Goal: Task Accomplishment & Management: Manage account settings

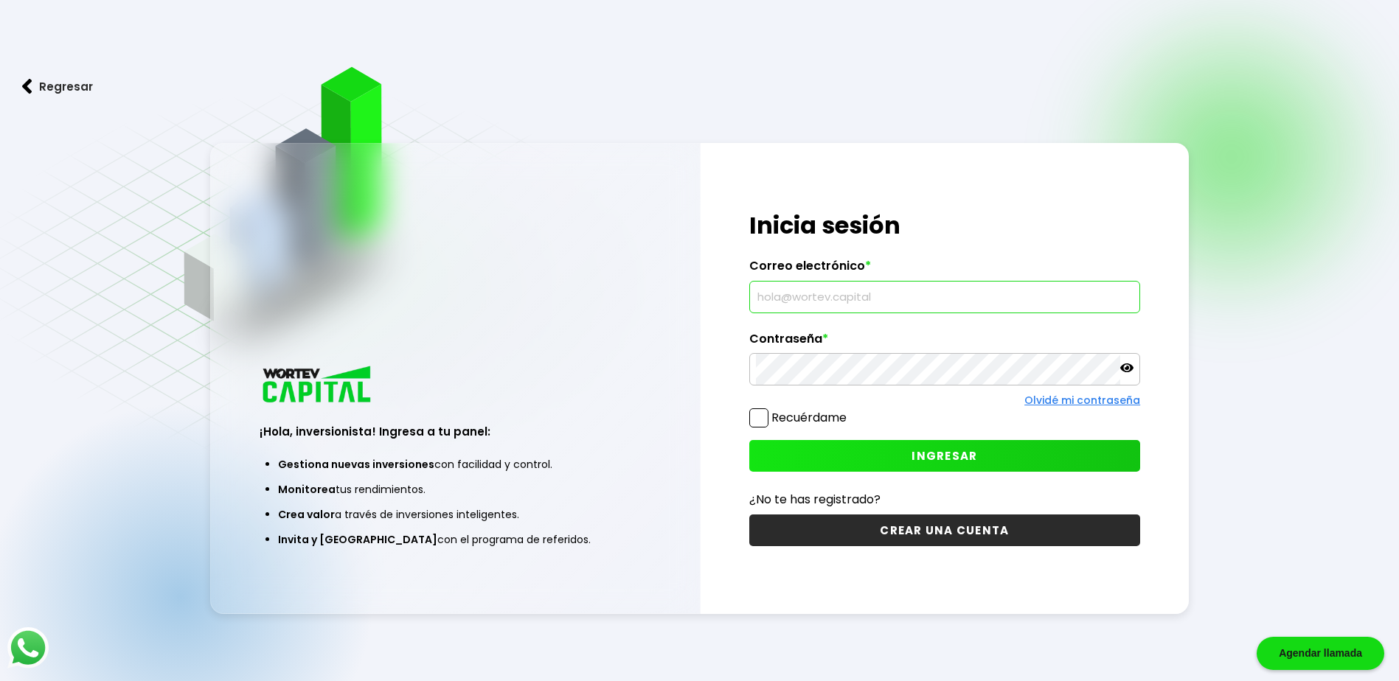
click at [900, 294] on input "text" at bounding box center [945, 297] width 378 height 31
type input "[EMAIL_ADDRESS][DOMAIN_NAME]"
click at [1127, 363] on icon at bounding box center [1126, 367] width 13 height 13
click at [997, 456] on button "INGRESAR" at bounding box center [944, 456] width 391 height 32
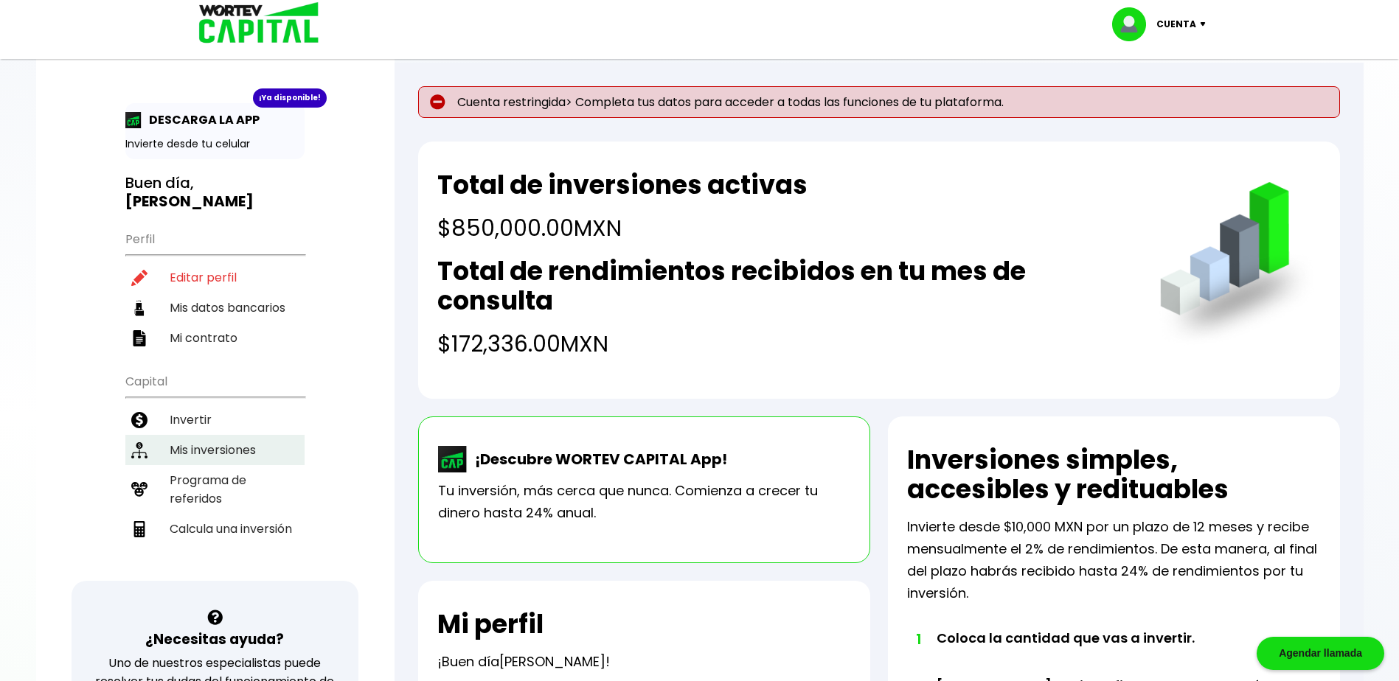
click at [215, 452] on li "Mis inversiones" at bounding box center [214, 450] width 179 height 30
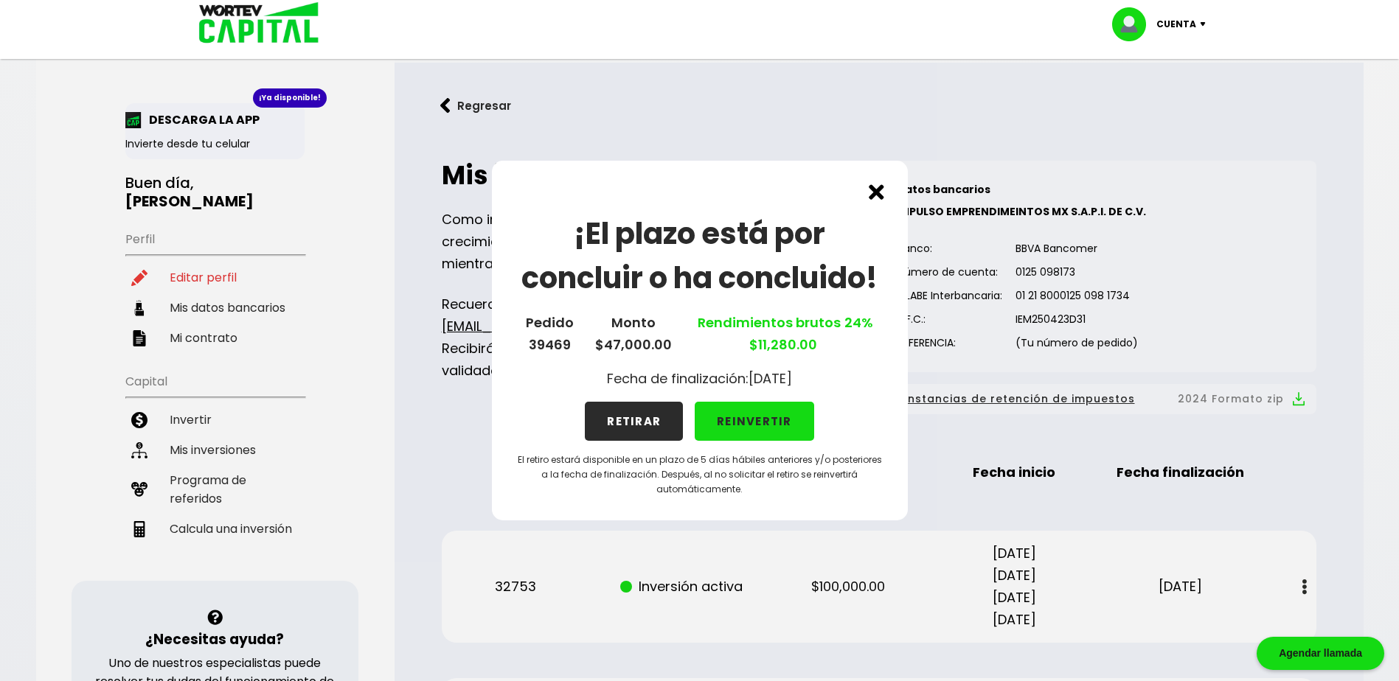
click at [622, 411] on button "RETIRAR" at bounding box center [634, 421] width 98 height 39
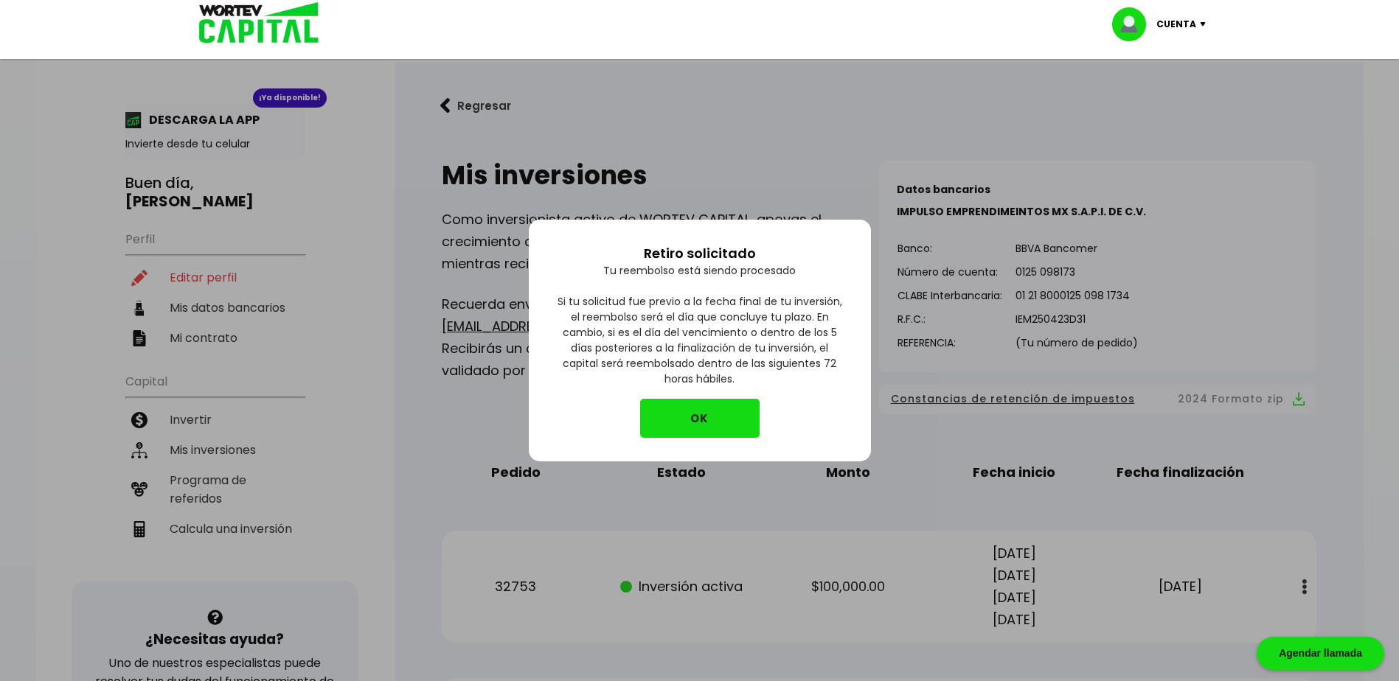
click at [680, 417] on button "OK" at bounding box center [699, 418] width 119 height 39
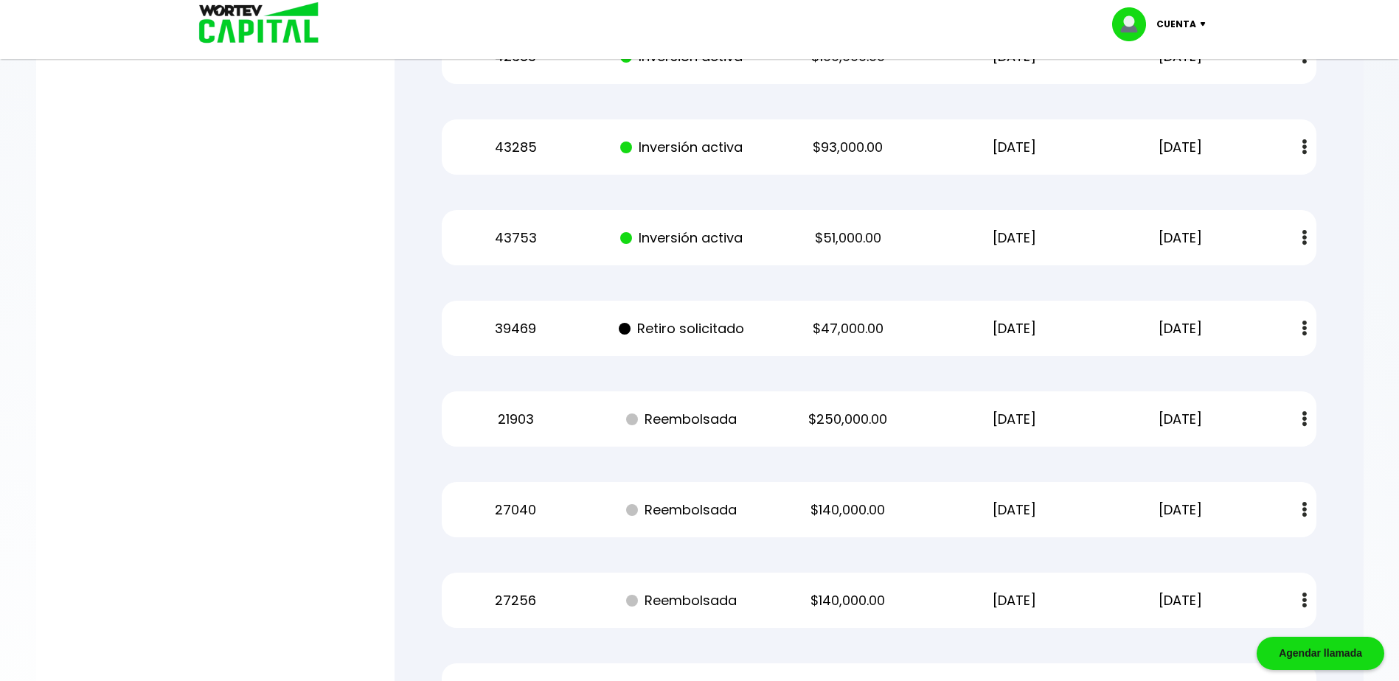
scroll to position [1180, 0]
